Goal: Task Accomplishment & Management: Manage account settings

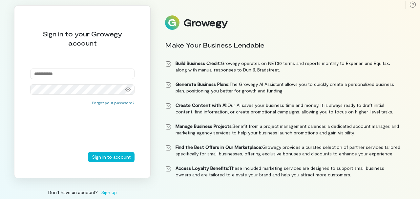
click at [78, 76] on input "email" at bounding box center [82, 74] width 104 height 11
type input "**********"
click at [107, 158] on button "Sign in to account" at bounding box center [111, 157] width 47 height 11
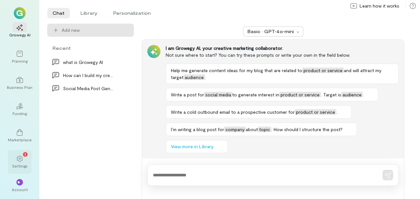
click at [26, 157] on span "1" at bounding box center [25, 154] width 1 height 6
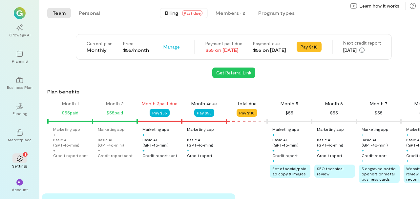
scroll to position [0, 112]
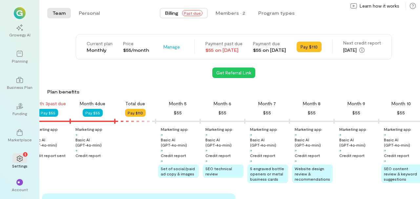
click at [192, 14] on span "Past due" at bounding box center [192, 13] width 20 height 6
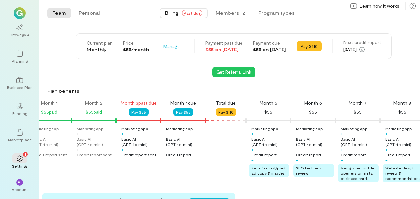
scroll to position [0, 0]
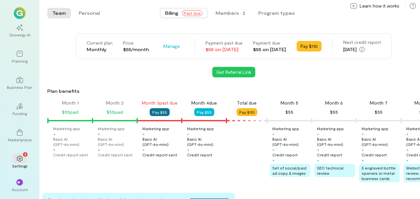
click at [160, 114] on button "Pay $55" at bounding box center [160, 112] width 20 height 8
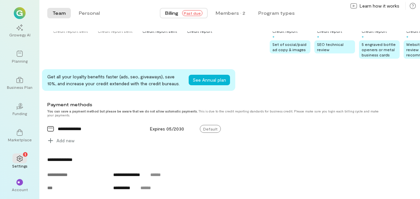
scroll to position [124, 0]
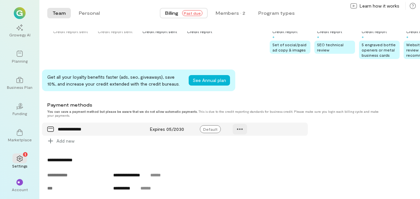
click at [240, 129] on icon at bounding box center [240, 129] width 6 height 1
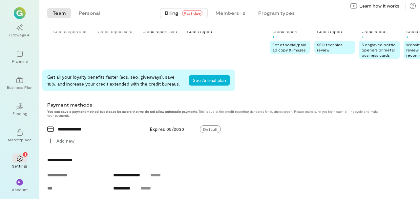
click at [230, 150] on div "Current plan Monthly Price $55/month Manage Payment past due $55 on Aug 28, 202…" at bounding box center [233, 125] width 373 height 430
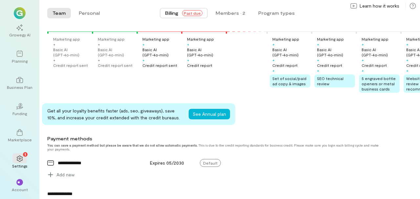
scroll to position [0, 0]
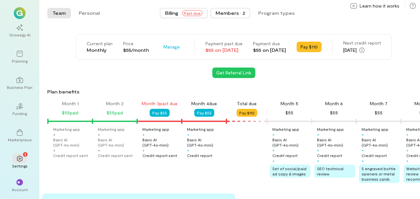
click at [228, 12] on div "Members · 2" at bounding box center [231, 13] width 30 height 7
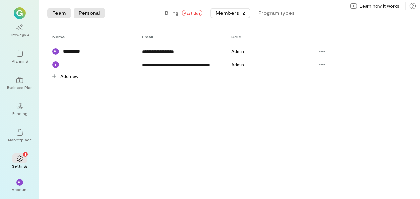
click at [90, 11] on button "Personal" at bounding box center [90, 13] width 32 height 11
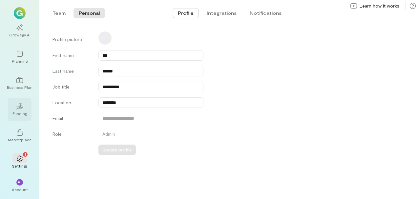
click at [16, 103] on div "02" at bounding box center [19, 106] width 14 height 10
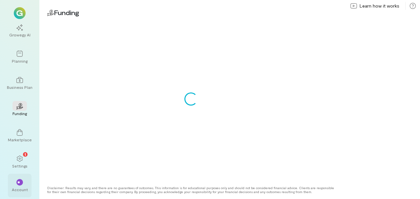
click at [18, 191] on div "Account" at bounding box center [20, 189] width 16 height 5
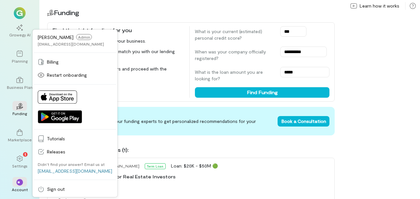
click at [76, 39] on span "Admin" at bounding box center [84, 37] width 16 height 6
click at [55, 38] on span "Cee Carson" at bounding box center [56, 37] width 36 height 6
click at [58, 64] on span "Billing" at bounding box center [79, 62] width 65 height 7
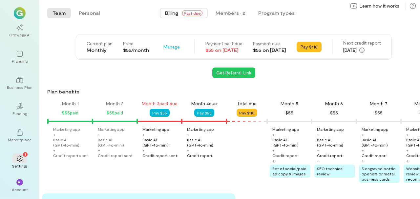
scroll to position [0, 112]
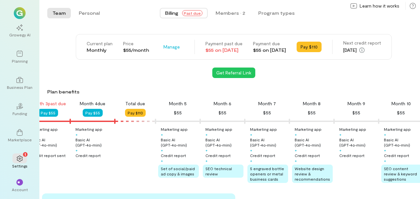
click at [185, 9] on button "Billing Past due" at bounding box center [184, 13] width 48 height 11
click at [186, 13] on span "Past due" at bounding box center [192, 13] width 20 height 6
click at [192, 16] on span "Past due" at bounding box center [192, 13] width 20 height 6
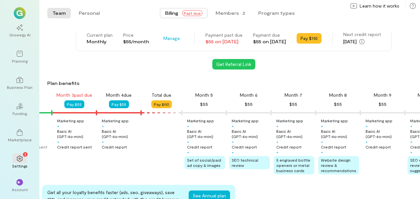
scroll to position [0, 0]
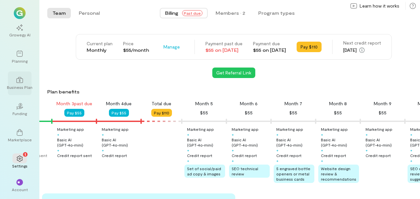
click at [26, 79] on div at bounding box center [19, 80] width 14 height 10
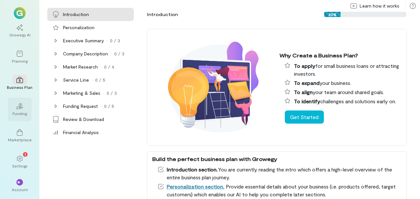
click at [21, 111] on div "Funding" at bounding box center [19, 113] width 14 height 5
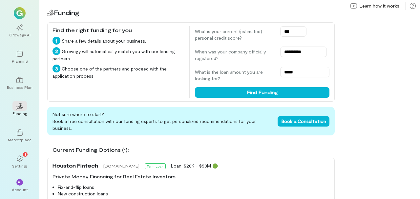
type input "***"
click at [285, 99] on div "**********" at bounding box center [191, 61] width 288 height 79
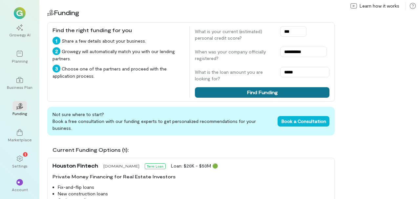
click at [286, 93] on button "Find Funding" at bounding box center [262, 92] width 135 height 11
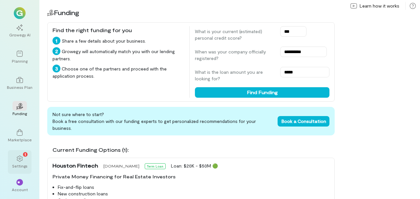
click at [20, 162] on icon at bounding box center [19, 159] width 7 height 7
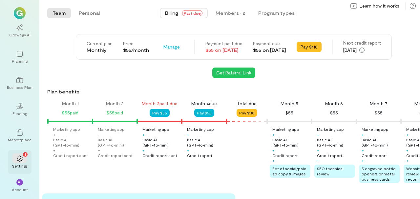
scroll to position [0, 112]
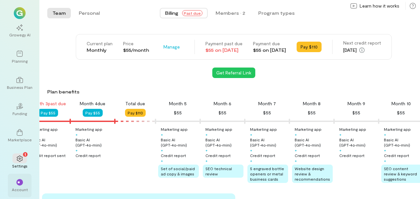
click at [17, 181] on div "**" at bounding box center [19, 182] width 7 height 7
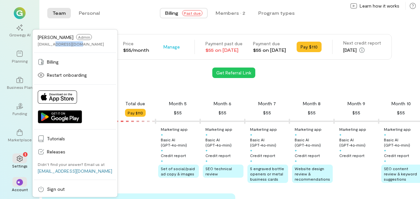
click at [54, 46] on div "Cee Carson Admin djcee4mee@gmail.com" at bounding box center [75, 40] width 82 height 19
click at [76, 35] on span "Admin" at bounding box center [84, 37] width 16 height 6
click at [59, 61] on span "Billing" at bounding box center [79, 62] width 65 height 7
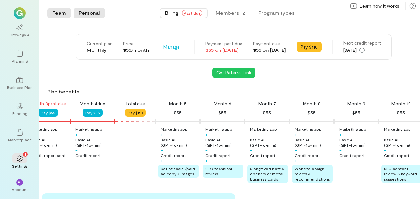
click at [86, 11] on button "Personal" at bounding box center [90, 13] width 32 height 11
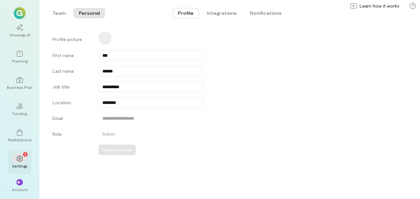
click at [22, 164] on div "Settings" at bounding box center [19, 166] width 15 height 5
click at [23, 159] on icon at bounding box center [19, 159] width 7 height 7
click at [23, 126] on div "Marketplace" at bounding box center [20, 136] width 24 height 24
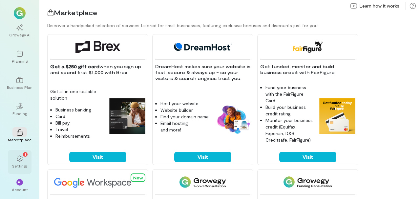
click at [18, 161] on icon at bounding box center [20, 159] width 6 height 6
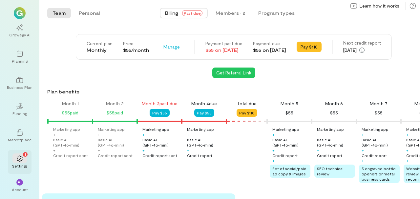
scroll to position [0, 112]
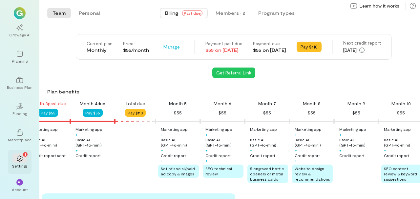
click at [18, 161] on icon at bounding box center [19, 159] width 7 height 7
click at [19, 179] on div "**" at bounding box center [19, 182] width 14 height 10
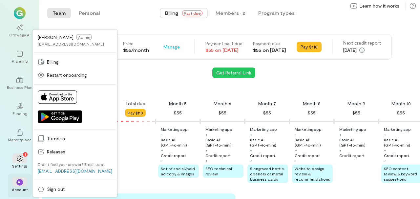
click at [19, 179] on div "**" at bounding box center [19, 182] width 14 height 10
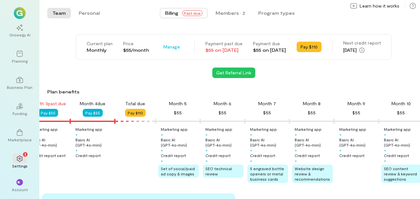
click at [17, 12] on img at bounding box center [20, 13] width 12 height 12
click at [20, 26] on icon at bounding box center [19, 27] width 7 height 7
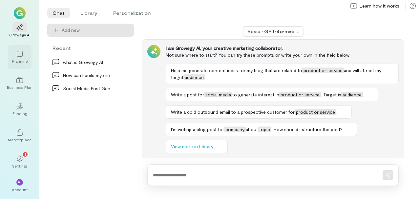
click at [21, 49] on div at bounding box center [19, 54] width 14 height 10
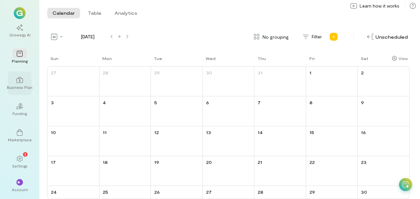
click at [22, 77] on icon at bounding box center [19, 80] width 7 height 7
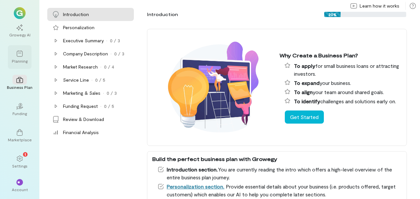
click at [22, 61] on div "Planning" at bounding box center [20, 60] width 16 height 5
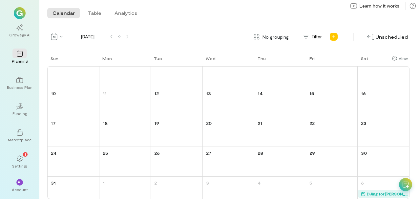
scroll to position [47, 0]
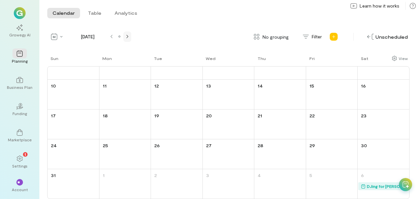
click at [128, 38] on icon at bounding box center [127, 37] width 2 height 4
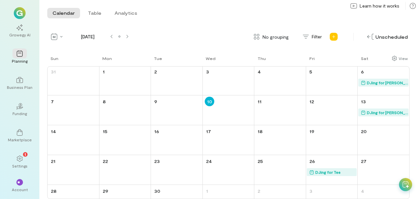
scroll to position [0, 0]
click at [16, 80] on div at bounding box center [19, 80] width 14 height 10
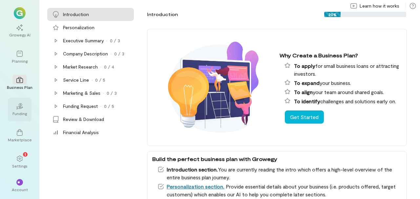
click at [18, 109] on icon "02" at bounding box center [19, 106] width 7 height 7
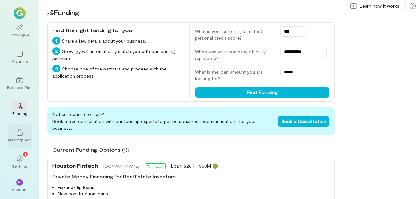
click at [19, 138] on div "Marketplace" at bounding box center [20, 139] width 24 height 5
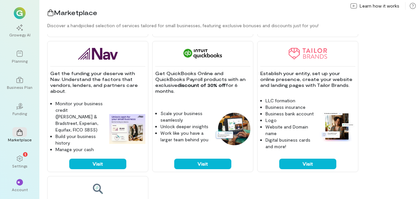
scroll to position [400, 0]
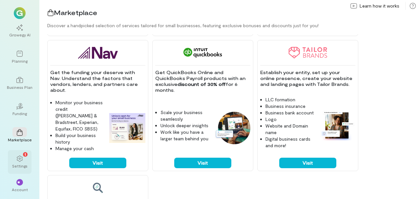
click at [19, 152] on div "1 Settings" at bounding box center [20, 162] width 24 height 24
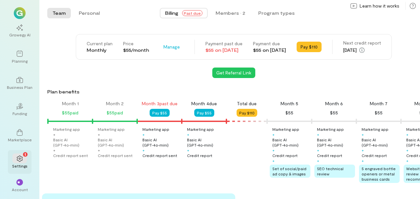
scroll to position [0, 112]
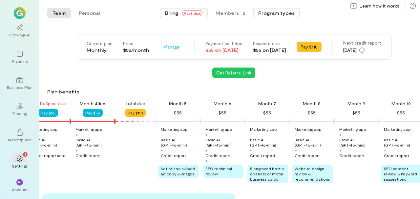
click at [262, 14] on button "Program types" at bounding box center [276, 13] width 47 height 11
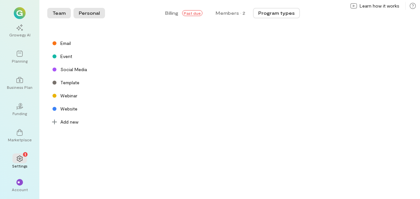
click at [87, 13] on button "Personal" at bounding box center [90, 13] width 32 height 11
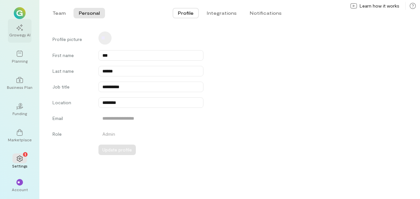
click at [25, 31] on div at bounding box center [19, 27] width 14 height 10
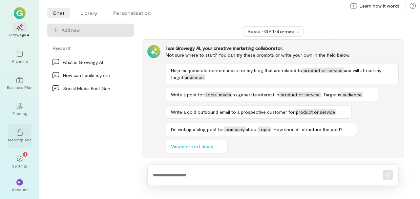
click at [16, 140] on div "Marketplace" at bounding box center [20, 139] width 24 height 5
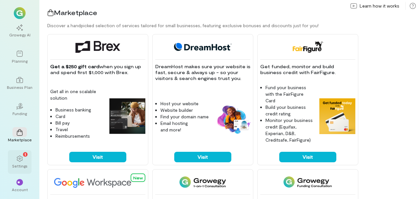
click at [16, 160] on div "1" at bounding box center [19, 159] width 14 height 10
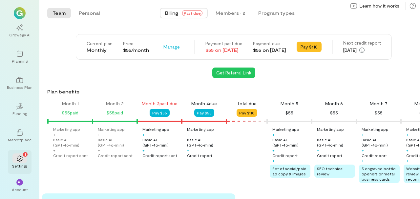
scroll to position [0, 112]
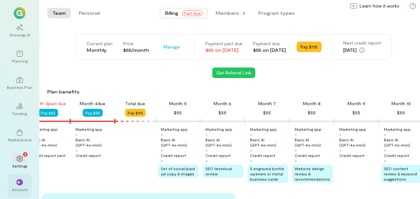
click at [19, 180] on div "**" at bounding box center [19, 182] width 7 height 7
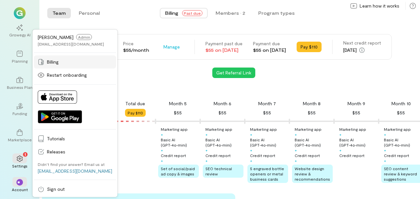
click at [60, 63] on span "Billing" at bounding box center [79, 62] width 65 height 7
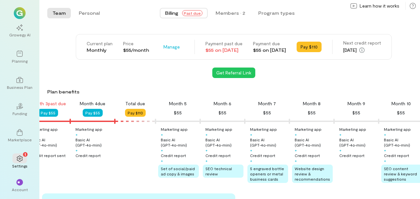
click at [164, 45] on span "Manage" at bounding box center [172, 47] width 16 height 7
click at [174, 76] on span "Cancel plan" at bounding box center [191, 74] width 34 height 7
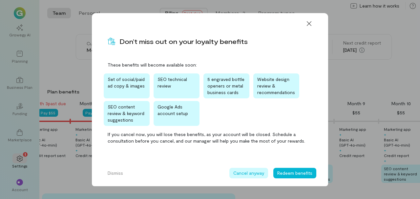
click at [243, 177] on button "Cancel anyway" at bounding box center [249, 173] width 39 height 11
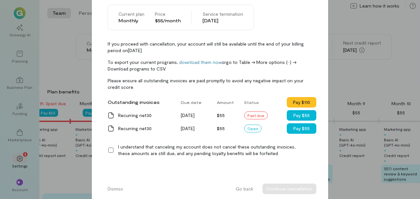
scroll to position [42, 0]
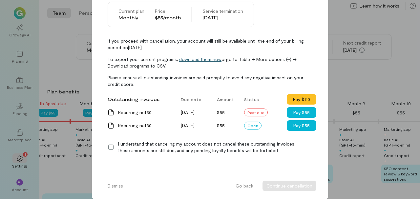
click at [202, 61] on link "download them now" at bounding box center [200, 60] width 42 height 6
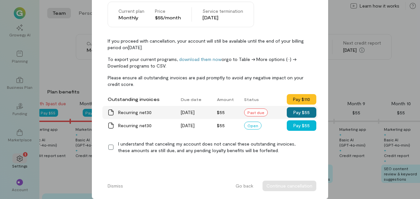
click at [299, 111] on button "Pay $55" at bounding box center [302, 112] width 30 height 11
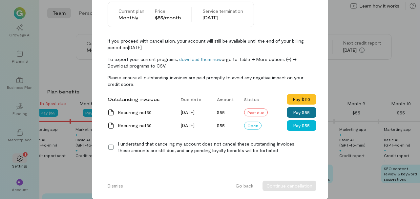
scroll to position [0, 0]
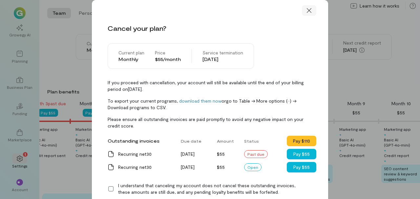
click at [308, 7] on div at bounding box center [309, 10] width 14 height 11
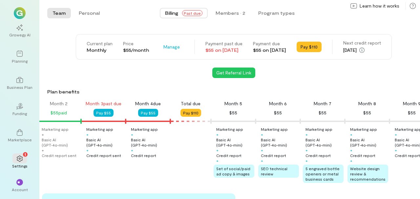
scroll to position [0, 54]
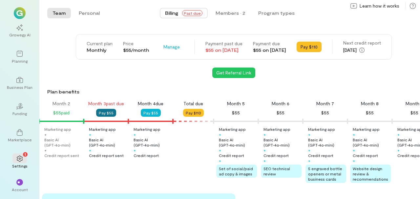
click at [105, 110] on button "Pay $55" at bounding box center [106, 113] width 20 height 8
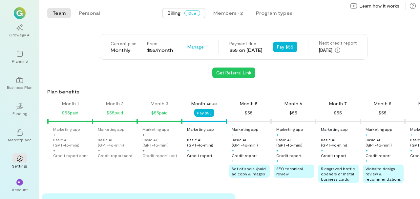
scroll to position [0, 67]
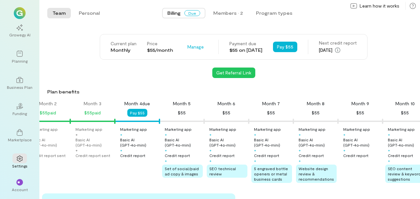
click at [347, 51] on div "[DATE]" at bounding box center [338, 50] width 38 height 8
click at [335, 43] on div "Next credit report" at bounding box center [338, 43] width 38 height 7
click at [254, 51] on div "$55 on [DATE]" at bounding box center [246, 50] width 33 height 7
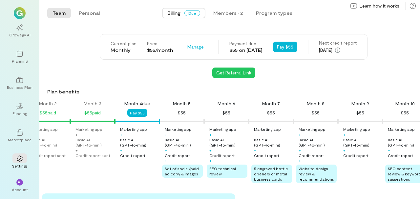
click at [242, 44] on div "Payment due" at bounding box center [246, 43] width 33 height 7
click at [188, 44] on span "Manage" at bounding box center [196, 47] width 16 height 7
click at [196, 64] on link "See Annual Plan" at bounding box center [210, 61] width 51 height 13
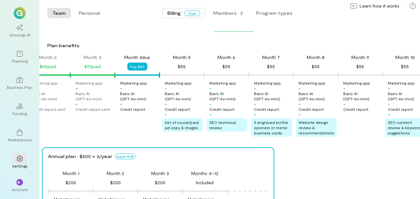
scroll to position [0, 0]
